Goal: Navigation & Orientation: Understand site structure

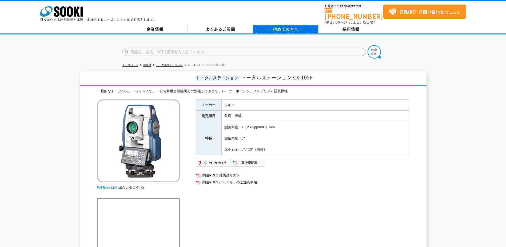
click at [276, 27] on span "初めての方へ" at bounding box center [286, 29] width 26 height 6
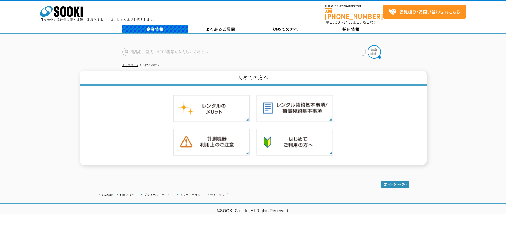
click at [146, 25] on link "企業情報" at bounding box center [154, 29] width 65 height 8
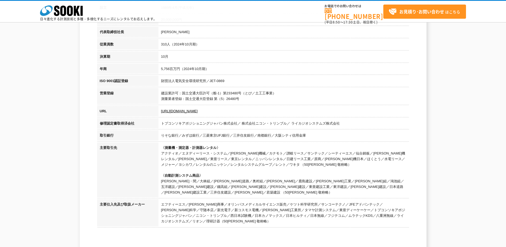
scroll to position [133, 0]
